Goal: Transaction & Acquisition: Purchase product/service

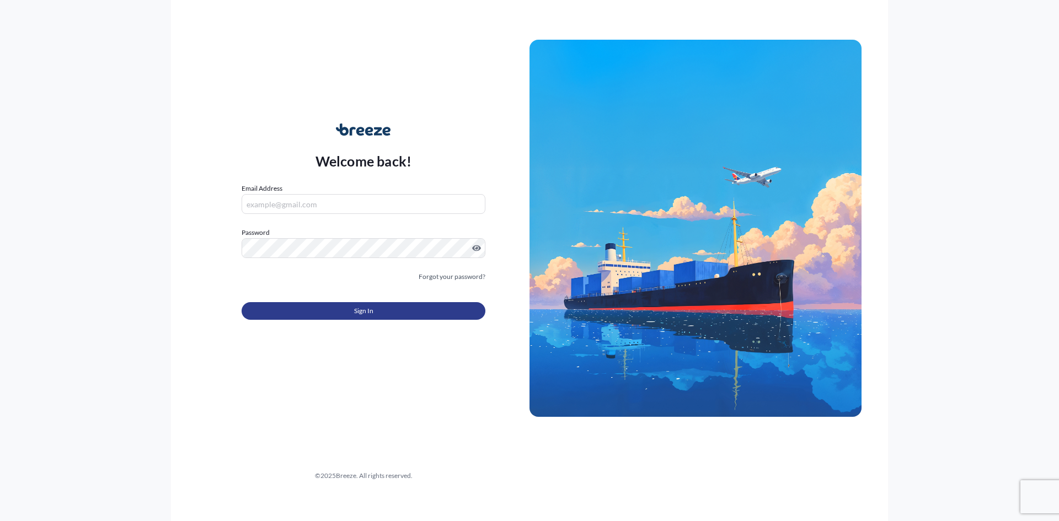
type input "[EMAIL_ADDRESS][DOMAIN_NAME]"
click at [383, 316] on button "Sign In" at bounding box center [364, 311] width 244 height 18
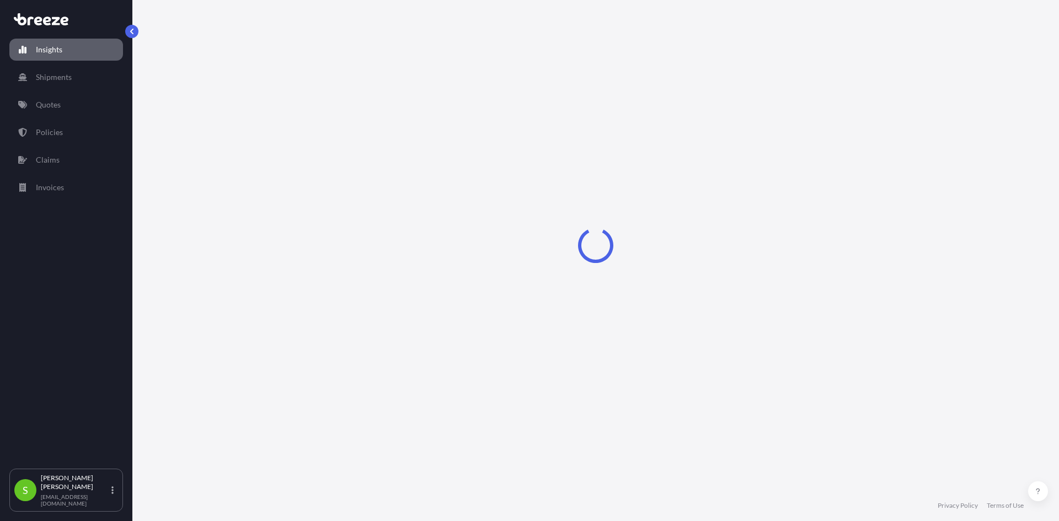
select select "2025"
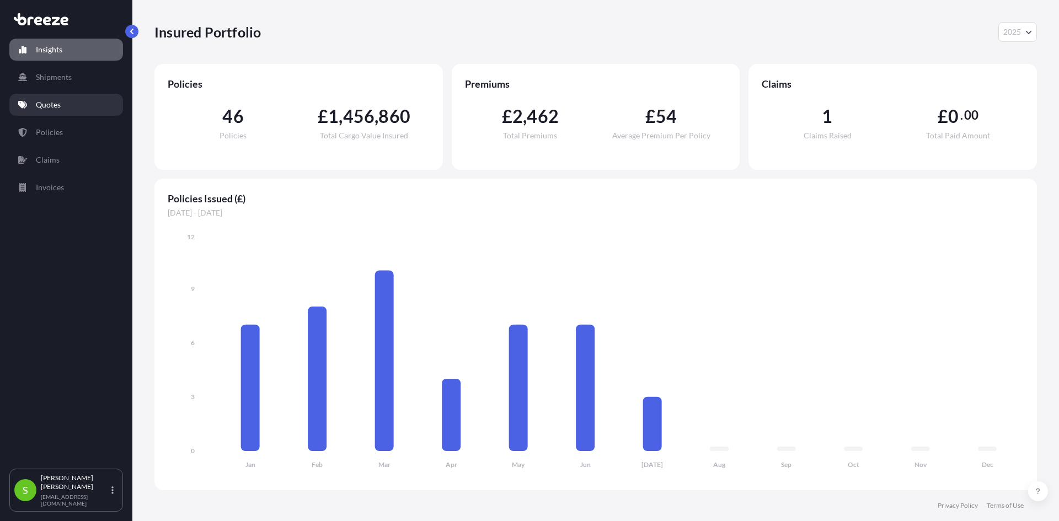
click at [48, 109] on p "Quotes" at bounding box center [48, 104] width 25 height 11
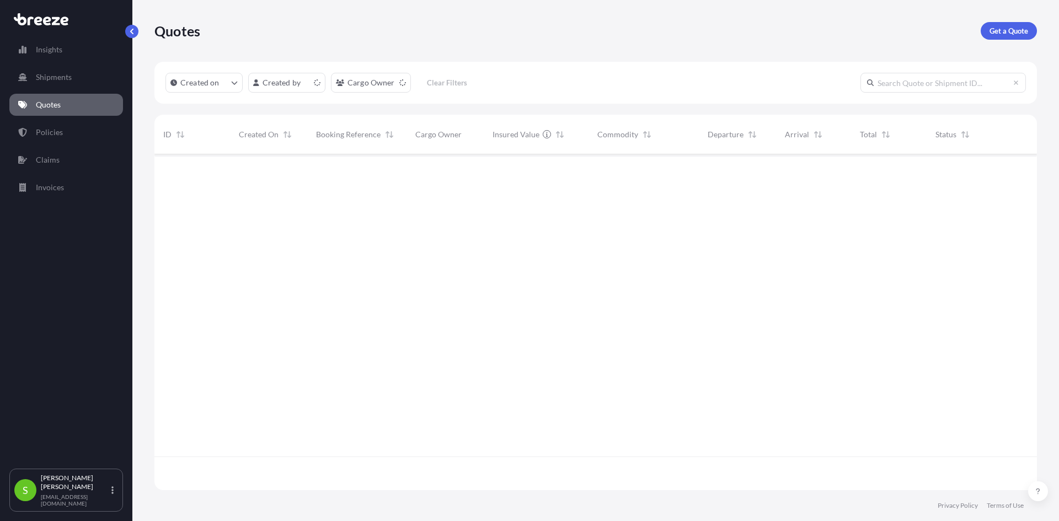
scroll to position [334, 874]
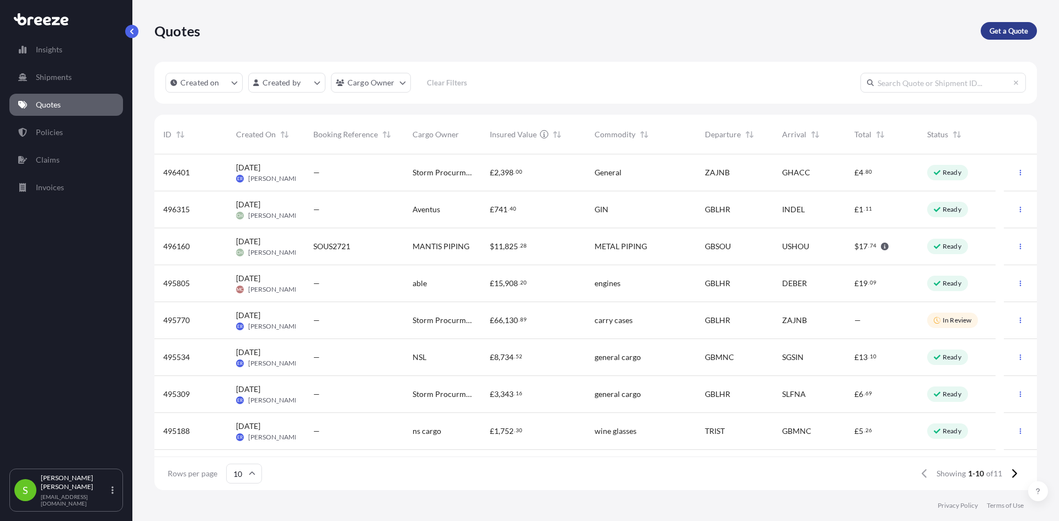
click at [1006, 34] on p "Get a Quote" at bounding box center [1008, 30] width 39 height 11
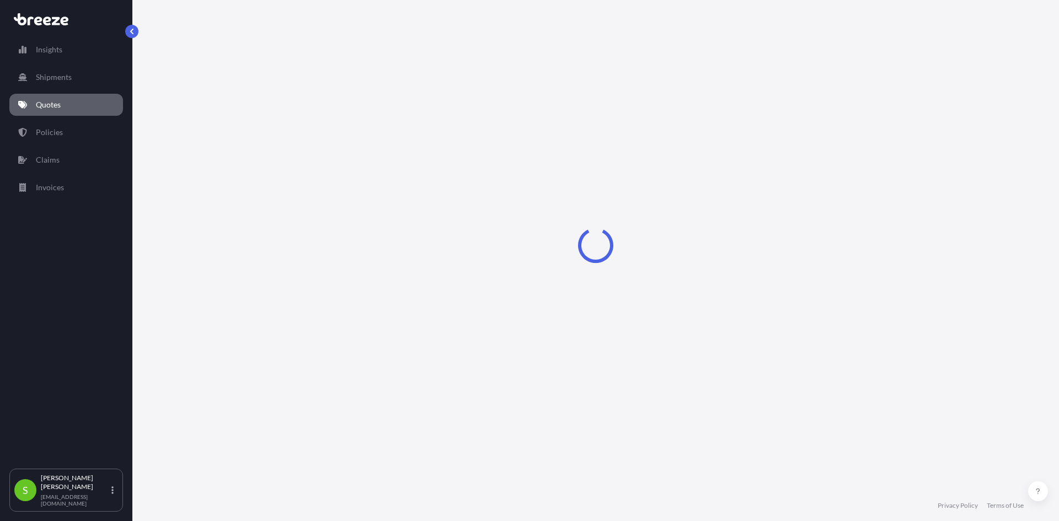
select select "Sea"
select select "1"
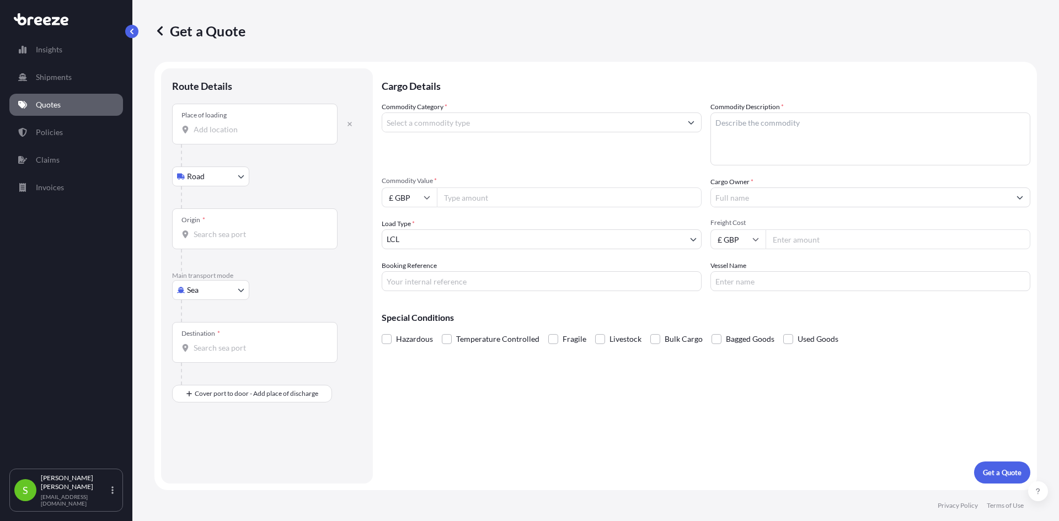
click at [215, 131] on input "Place of loading" at bounding box center [259, 129] width 130 height 11
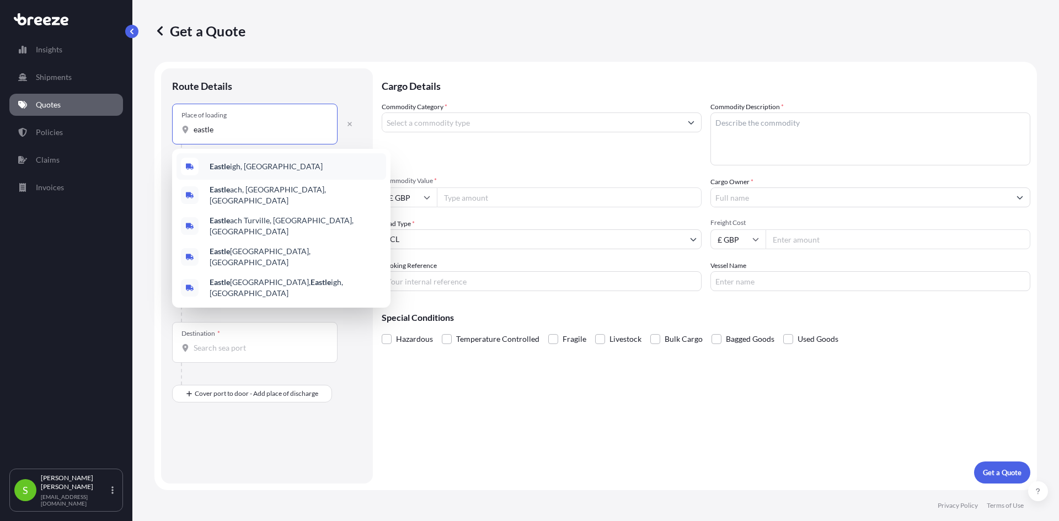
click at [229, 169] on b "Eastle" at bounding box center [220, 166] width 20 height 9
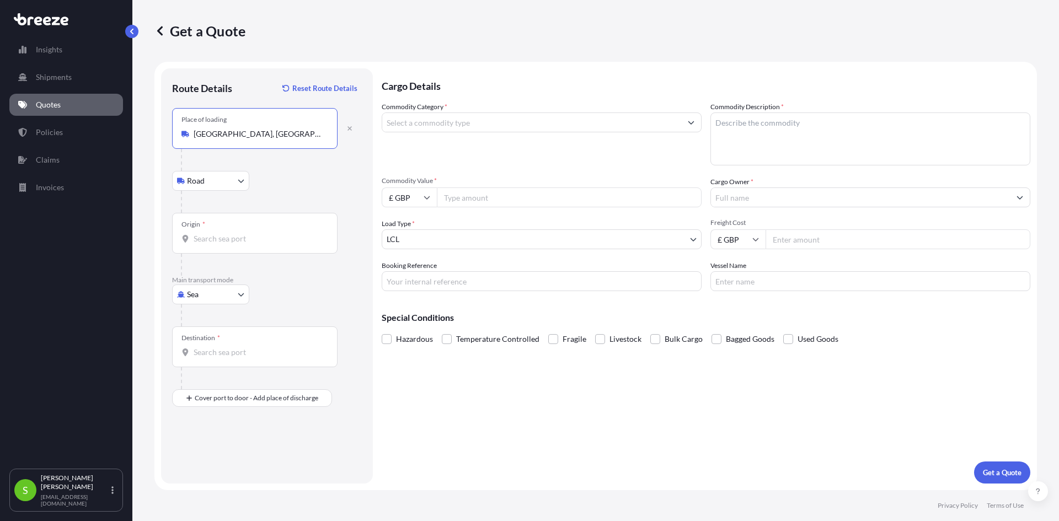
type input "[GEOGRAPHIC_DATA], [GEOGRAPHIC_DATA]"
click at [242, 185] on body "0 options available. 5 options available. Insights Shipments Quotes Policies Cl…" at bounding box center [529, 260] width 1059 height 521
click at [221, 209] on div "Road" at bounding box center [210, 210] width 68 height 20
click at [233, 233] on input "Origin *" at bounding box center [259, 238] width 130 height 11
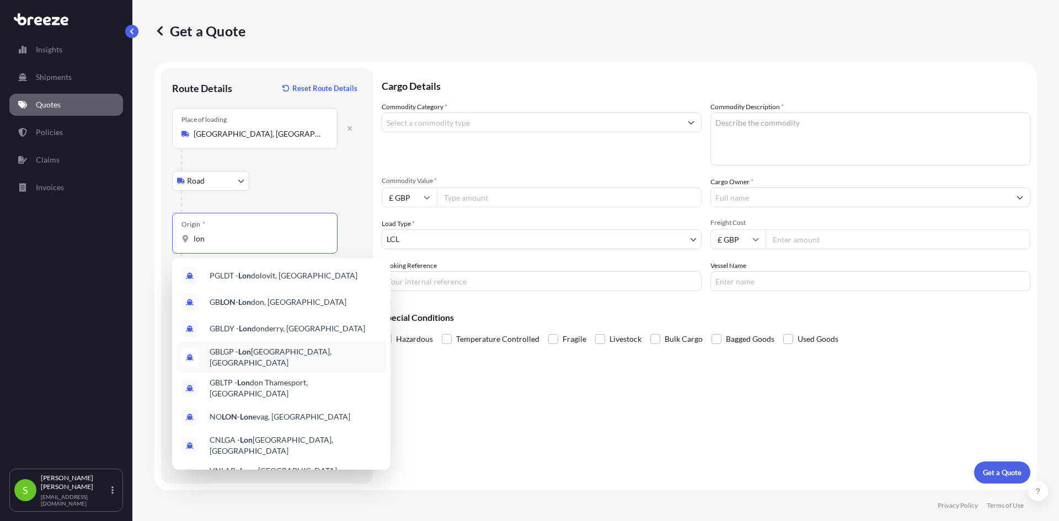
click at [283, 357] on span "GBLGP - Lon [GEOGRAPHIC_DATA], [GEOGRAPHIC_DATA]" at bounding box center [296, 357] width 172 height 22
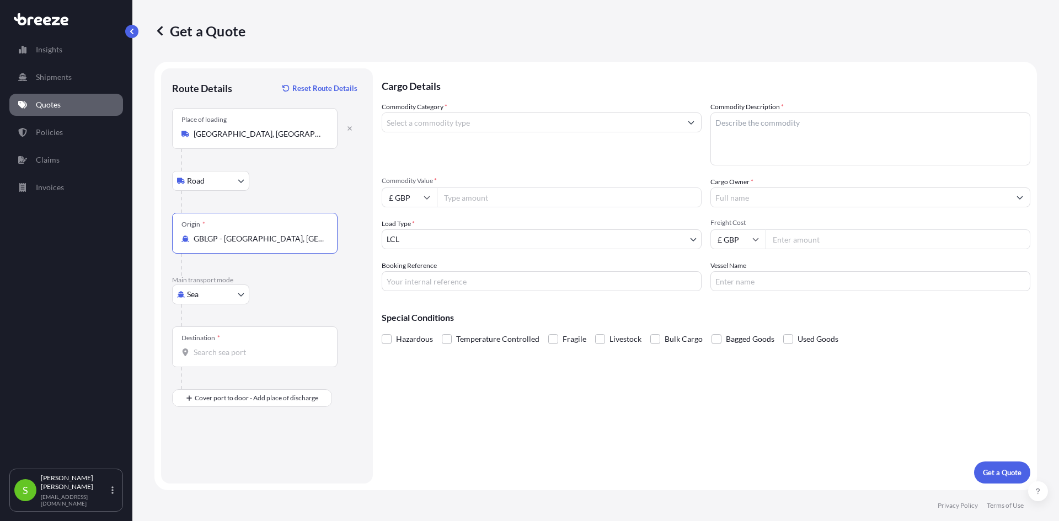
type input "GBLGP - [GEOGRAPHIC_DATA], [GEOGRAPHIC_DATA]"
click at [264, 355] on input "Destination *" at bounding box center [259, 352] width 130 height 11
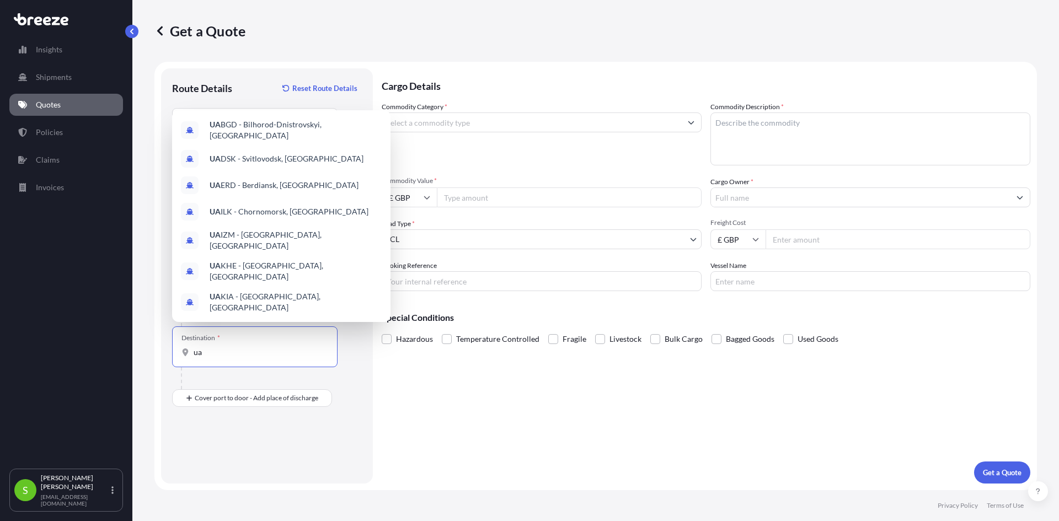
type input "u"
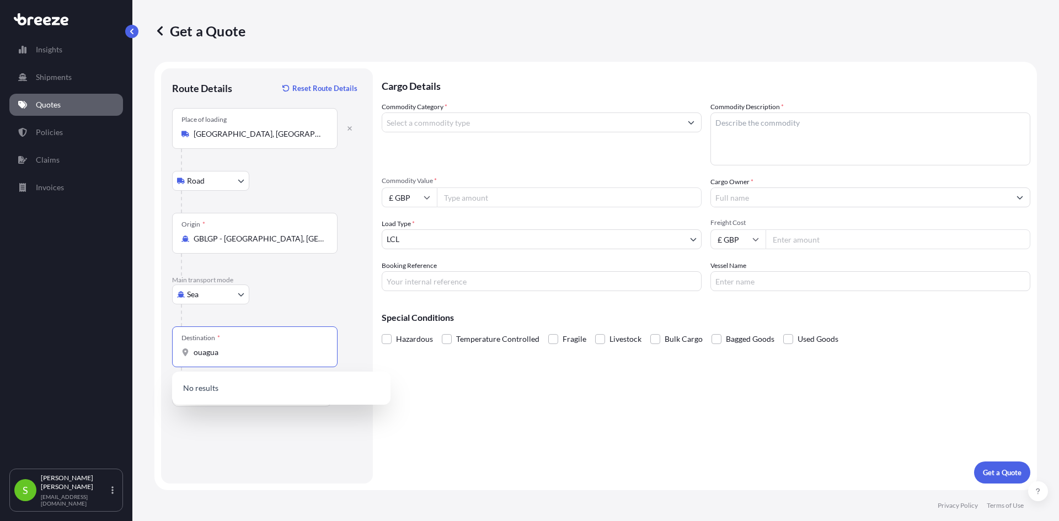
type input "ouagua"
click at [235, 358] on div "Destination * ouagua" at bounding box center [254, 346] width 165 height 41
click at [235, 358] on input "ouagua" at bounding box center [259, 352] width 130 height 11
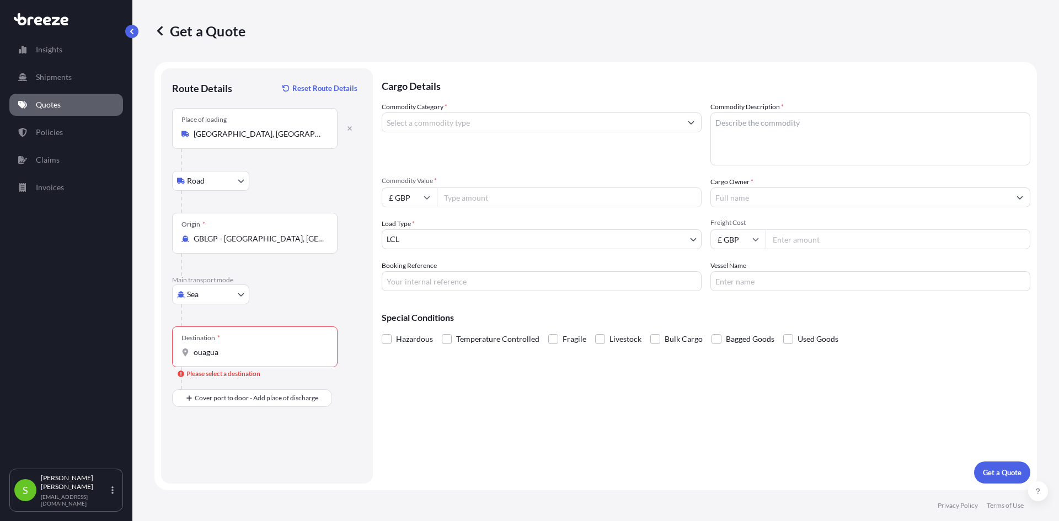
click at [235, 358] on div "Destination * ouagua" at bounding box center [254, 346] width 165 height 41
click at [235, 358] on input "ouagua" at bounding box center [259, 352] width 130 height 11
